Goal: Information Seeking & Learning: Learn about a topic

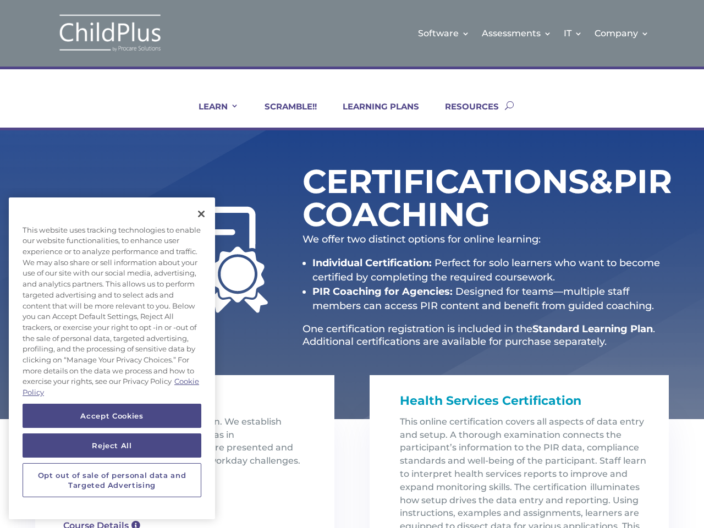
click at [352, 264] on strong "Individual Certification:" at bounding box center [371, 263] width 119 height 12
click at [574, 33] on link "IT" at bounding box center [573, 33] width 19 height 45
click at [622, 33] on link "Company" at bounding box center [622, 33] width 54 height 45
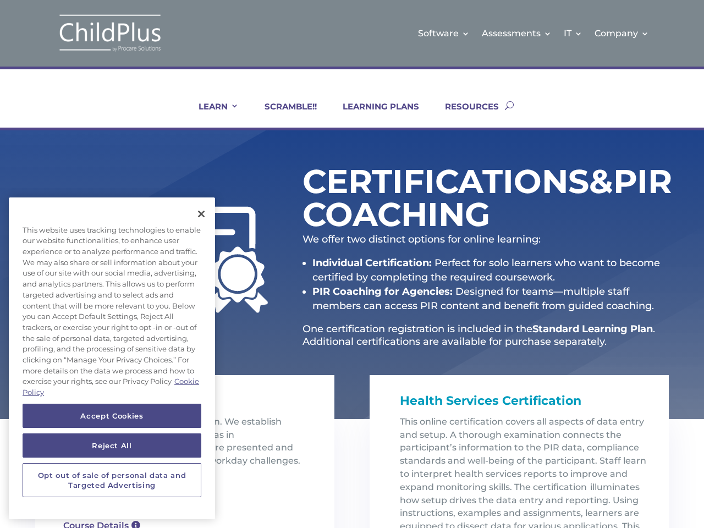
click at [211, 114] on link "LEARN" at bounding box center [212, 114] width 54 height 26
click at [486, 289] on li "PIR Coaching for Agencies: Designed for teams—multiple staff members can access…" at bounding box center [490, 298] width 356 height 29
click at [112, 416] on button "Accept Cookies" at bounding box center [112, 416] width 179 height 24
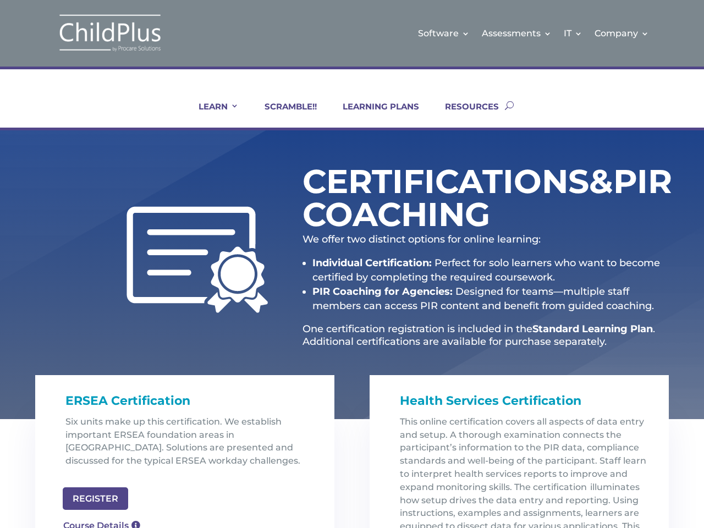
click at [112, 446] on button "Reject All" at bounding box center [112, 445] width 179 height 24
click at [112, 480] on p at bounding box center [188, 482] width 247 height 13
